Goal: Check status: Check status

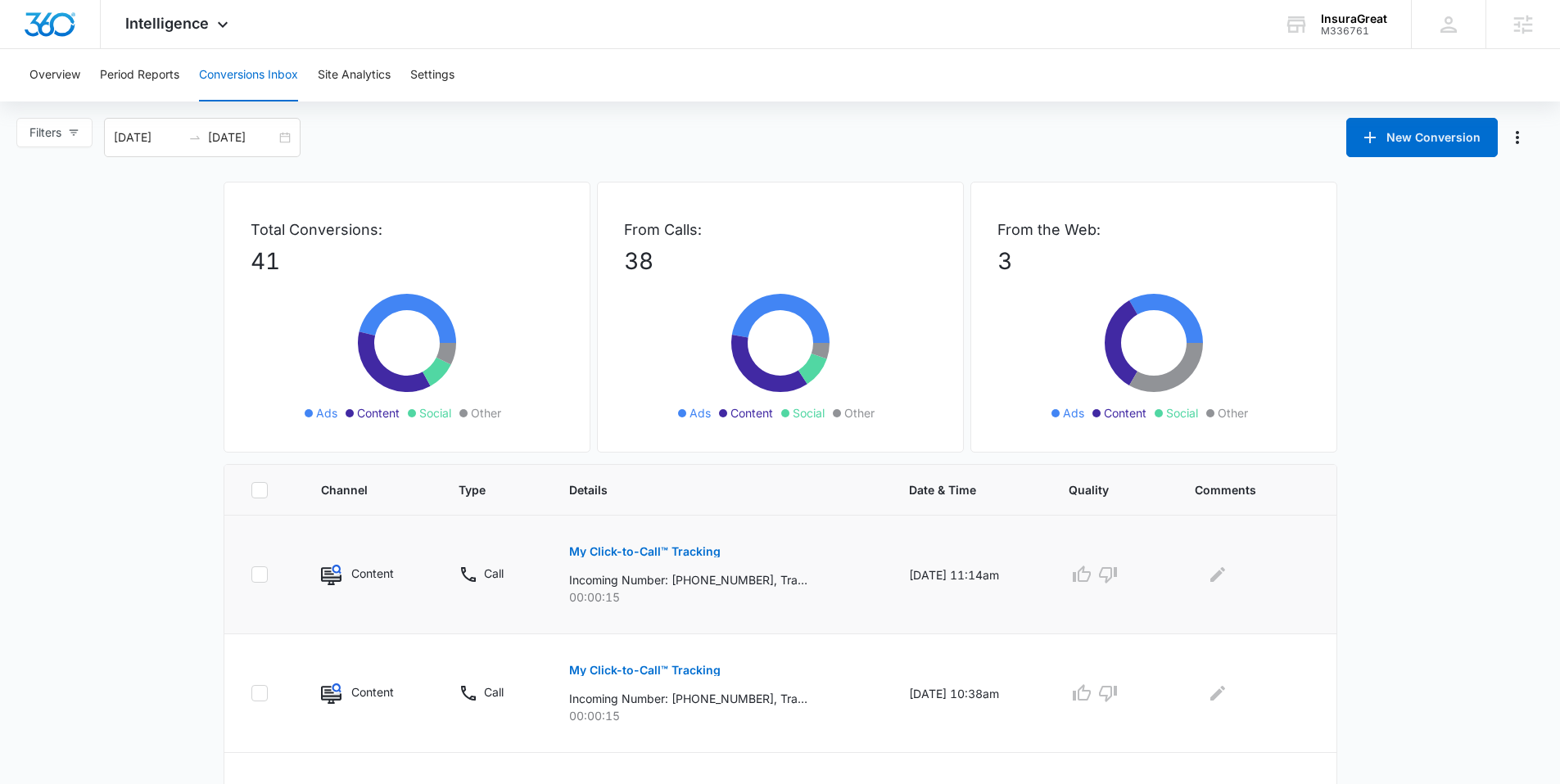
click at [625, 554] on p "My Click-to-Call™ Tracking" at bounding box center [645, 552] width 152 height 11
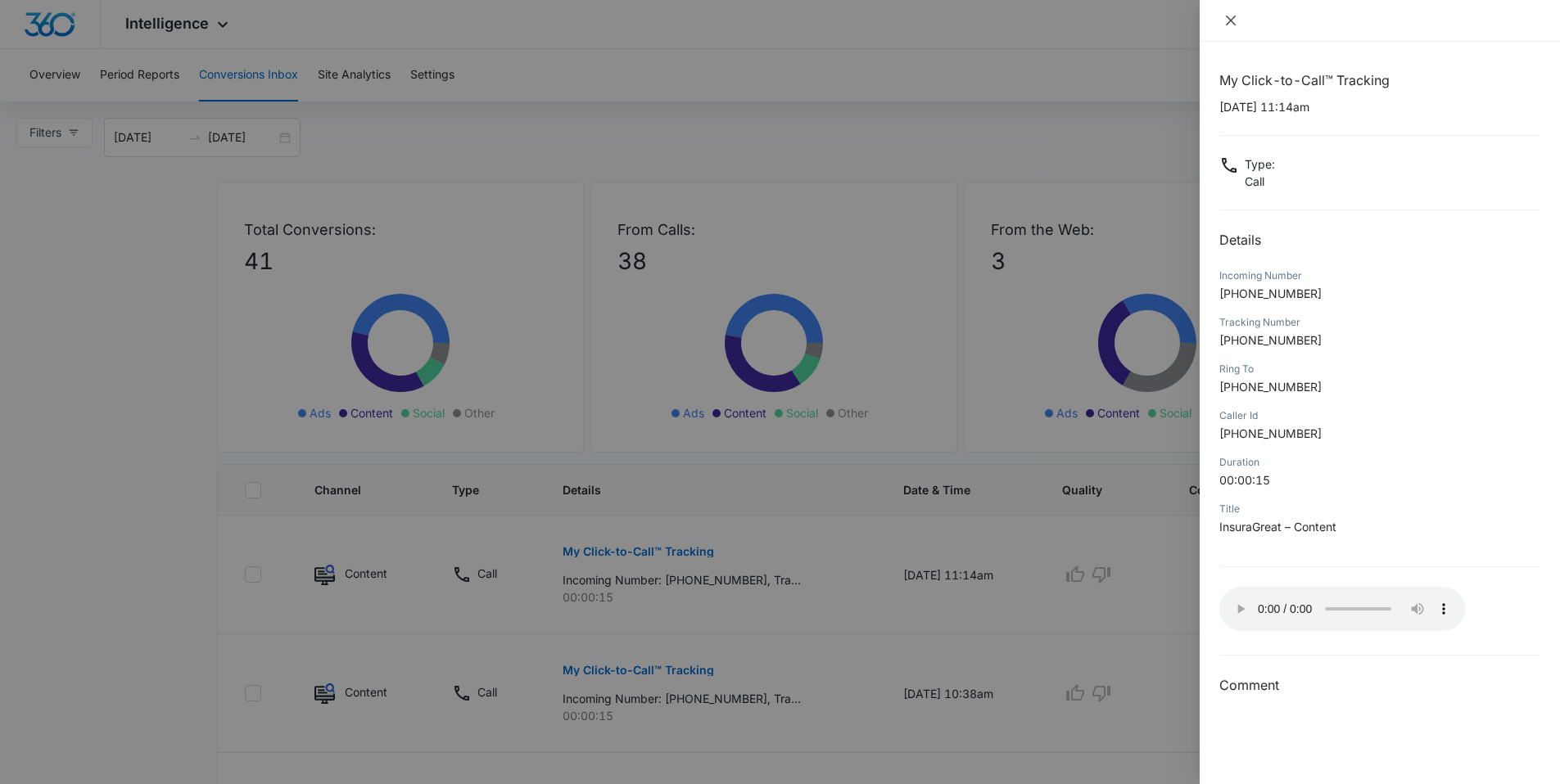
click at [1227, 21] on icon "close" at bounding box center [1230, 21] width 13 height 13
